Goal: Check status: Check status

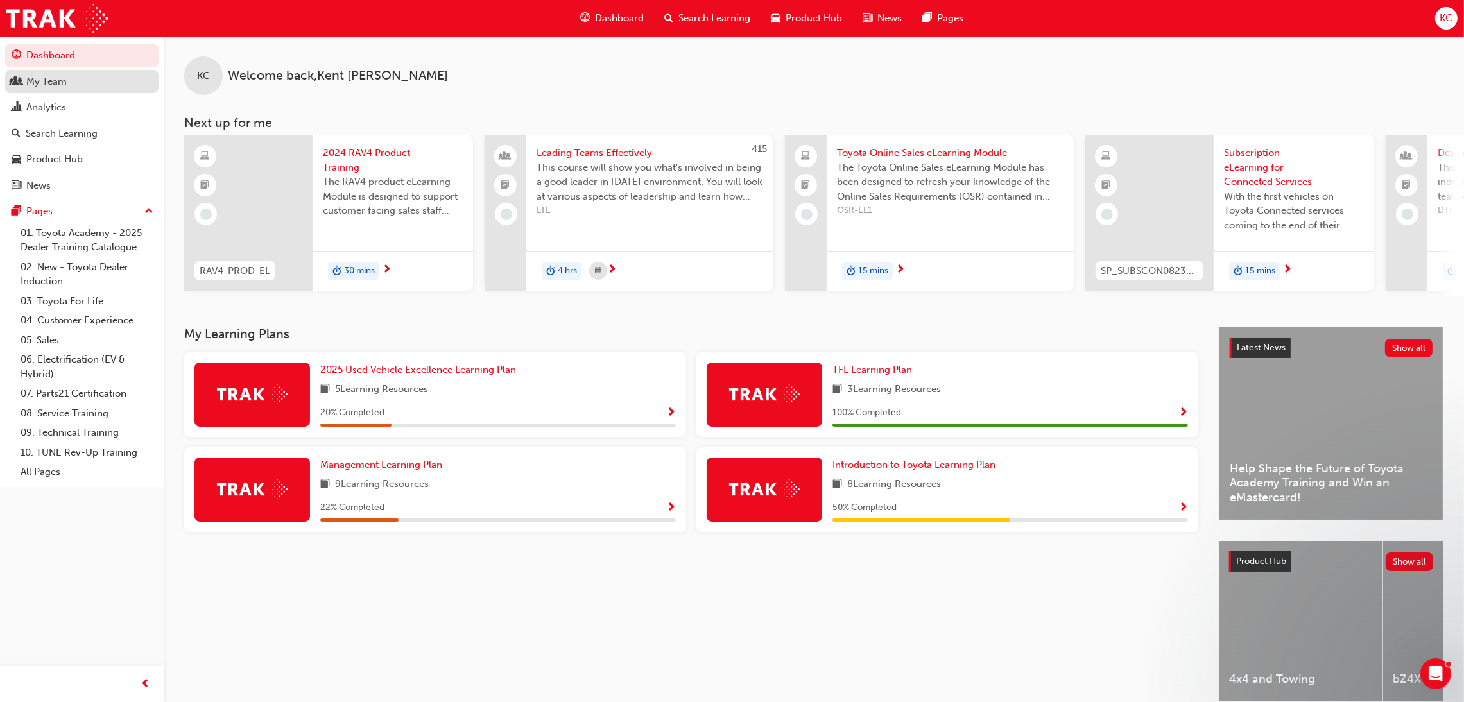
click at [48, 85] on div "My Team" at bounding box center [46, 81] width 40 height 15
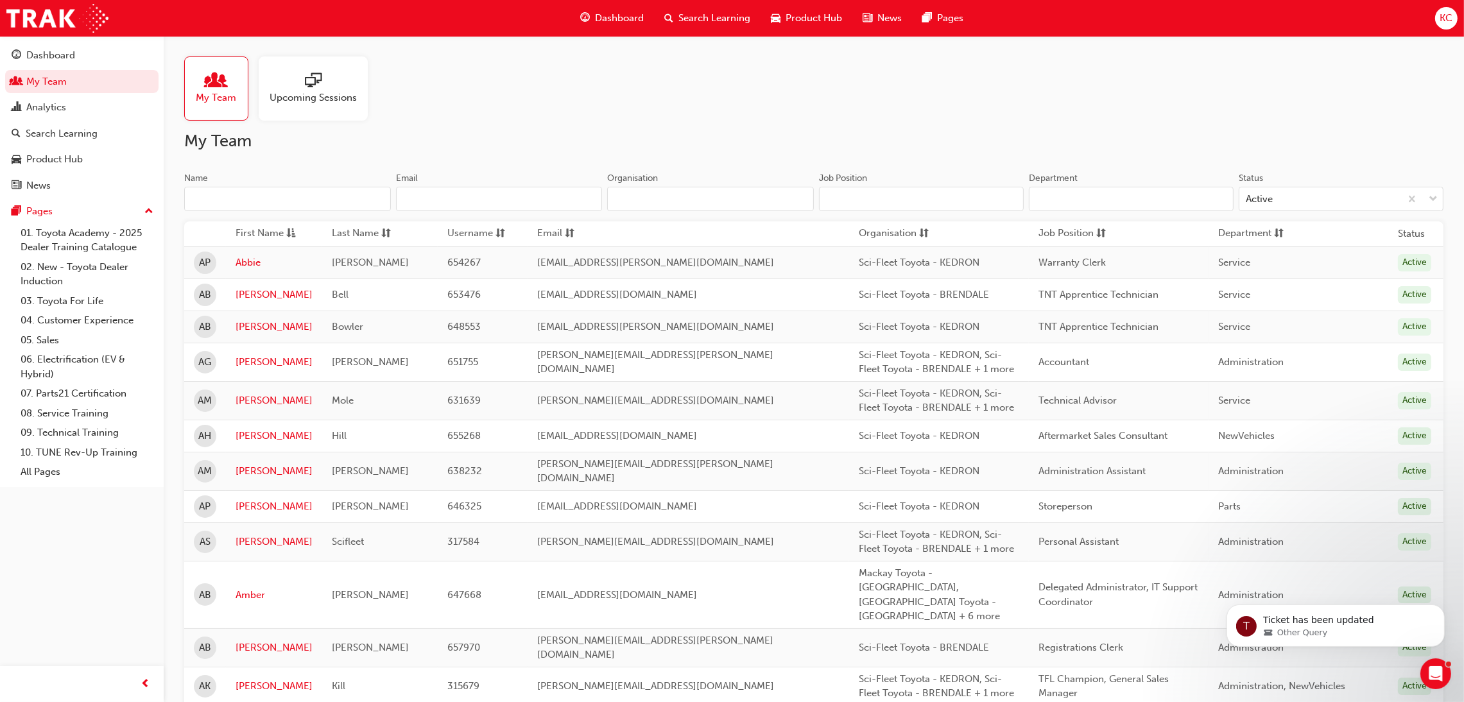
click at [306, 198] on input "Name" at bounding box center [287, 199] width 207 height 24
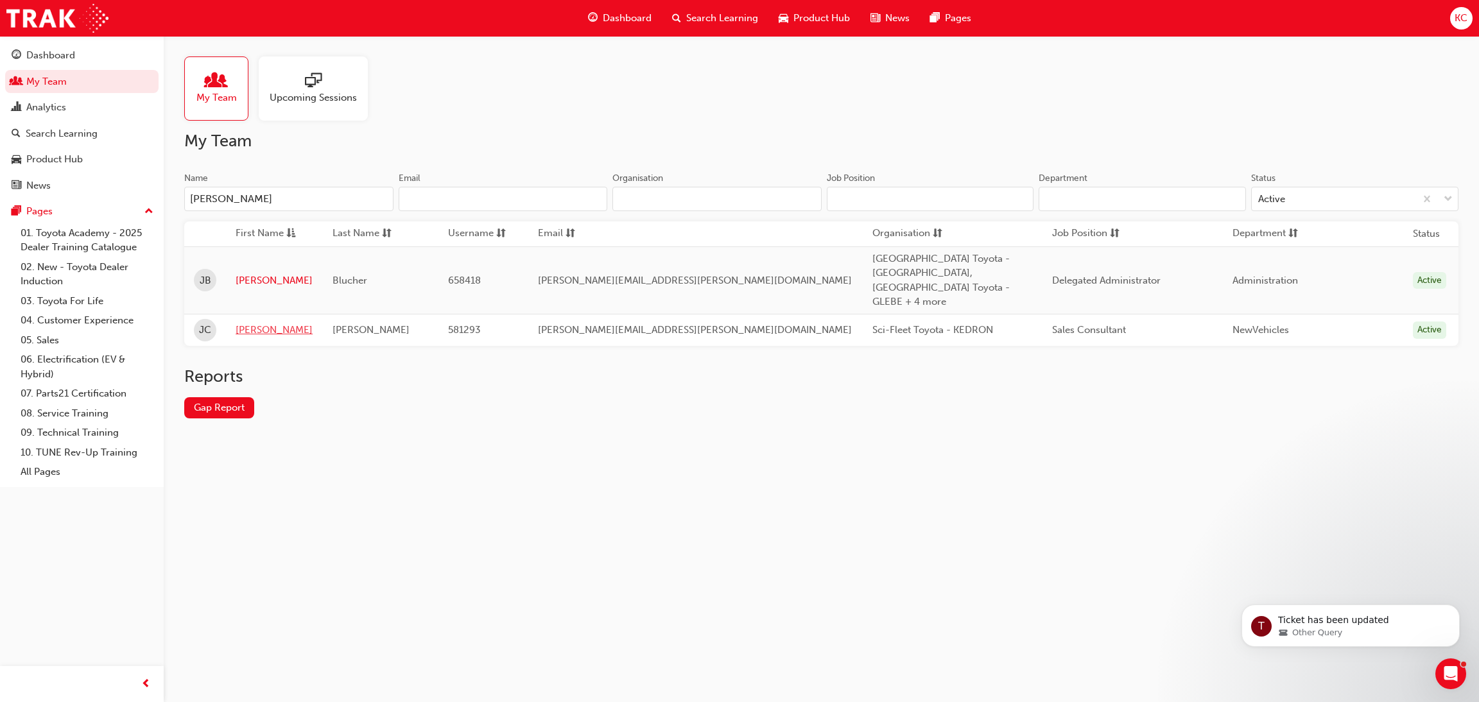
type input "[PERSON_NAME]"
click at [255, 323] on link "[PERSON_NAME]" at bounding box center [274, 330] width 77 height 15
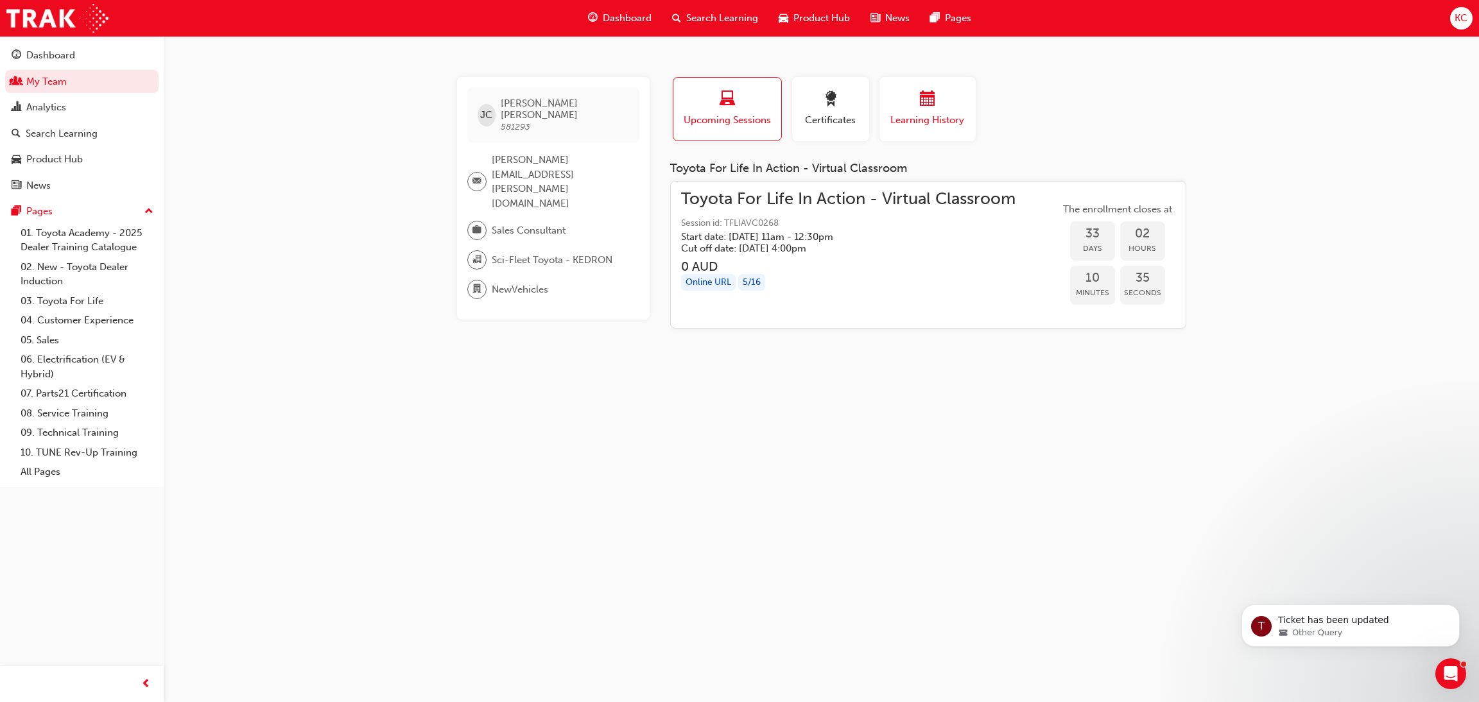
click at [910, 110] on div "Learning History" at bounding box center [927, 109] width 77 height 37
click at [926, 108] on span "calendar-icon" at bounding box center [927, 99] width 15 height 17
